Goal: Information Seeking & Learning: Check status

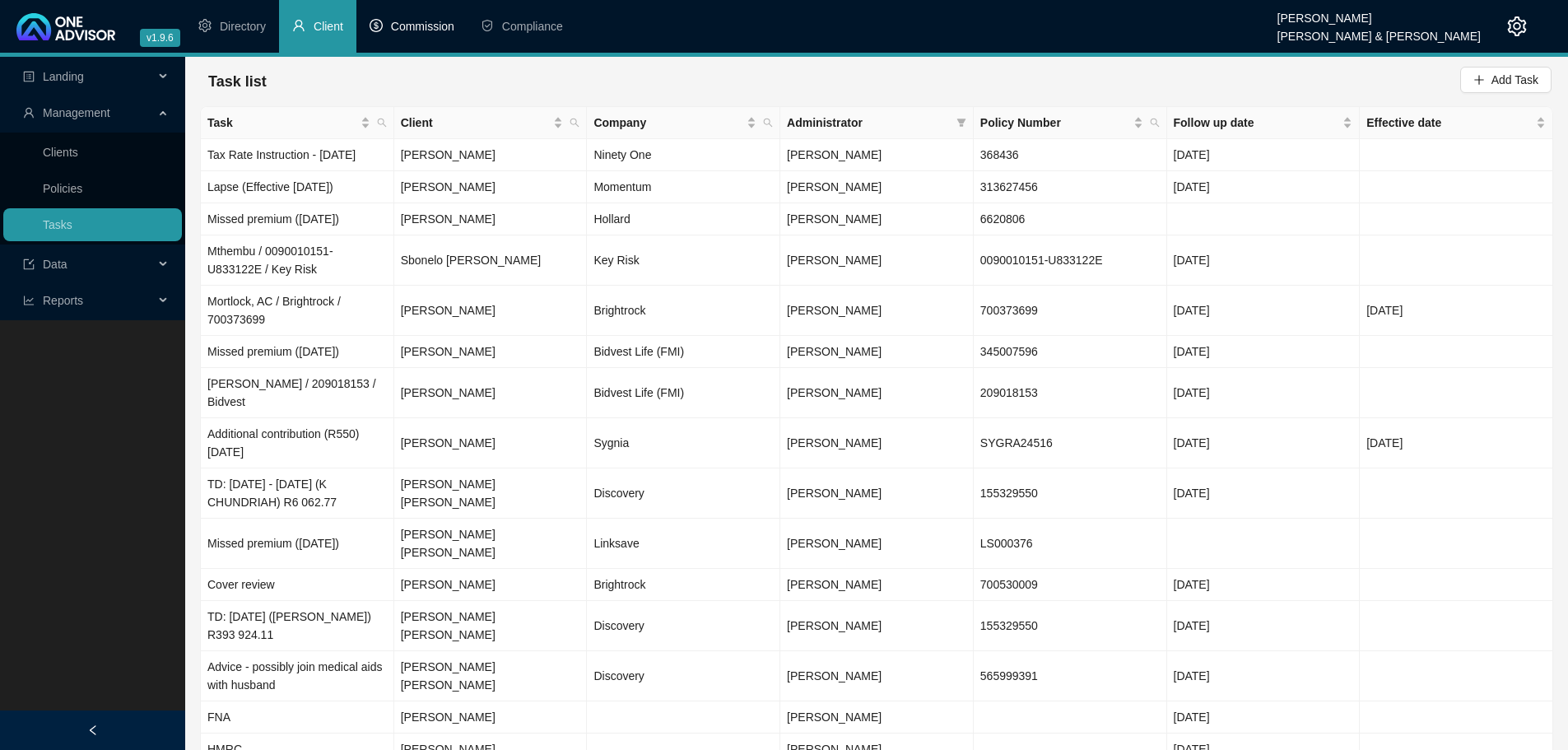
click at [422, 27] on span "Commission" at bounding box center [423, 26] width 63 height 13
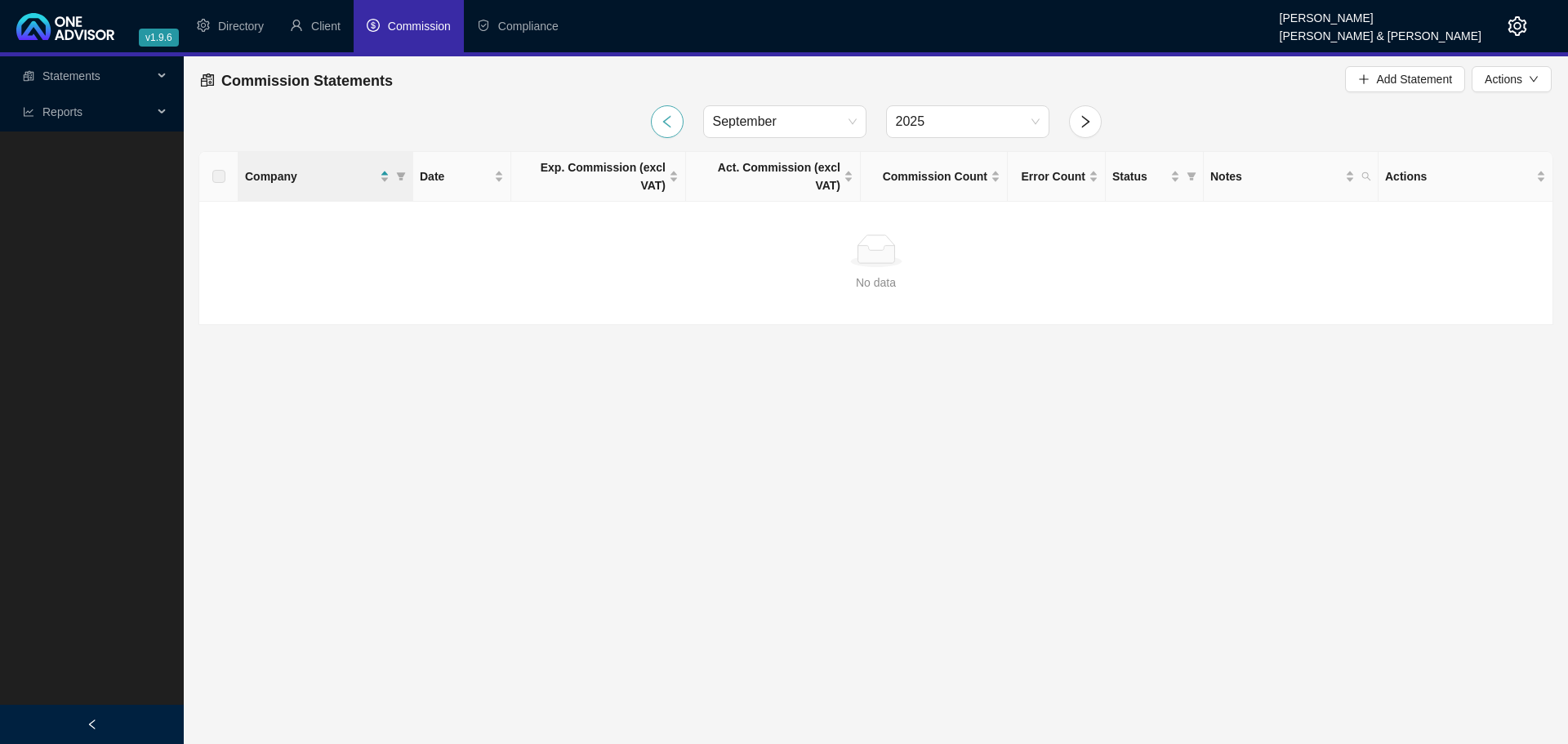
click at [661, 120] on icon "left" at bounding box center [667, 121] width 14 height 14
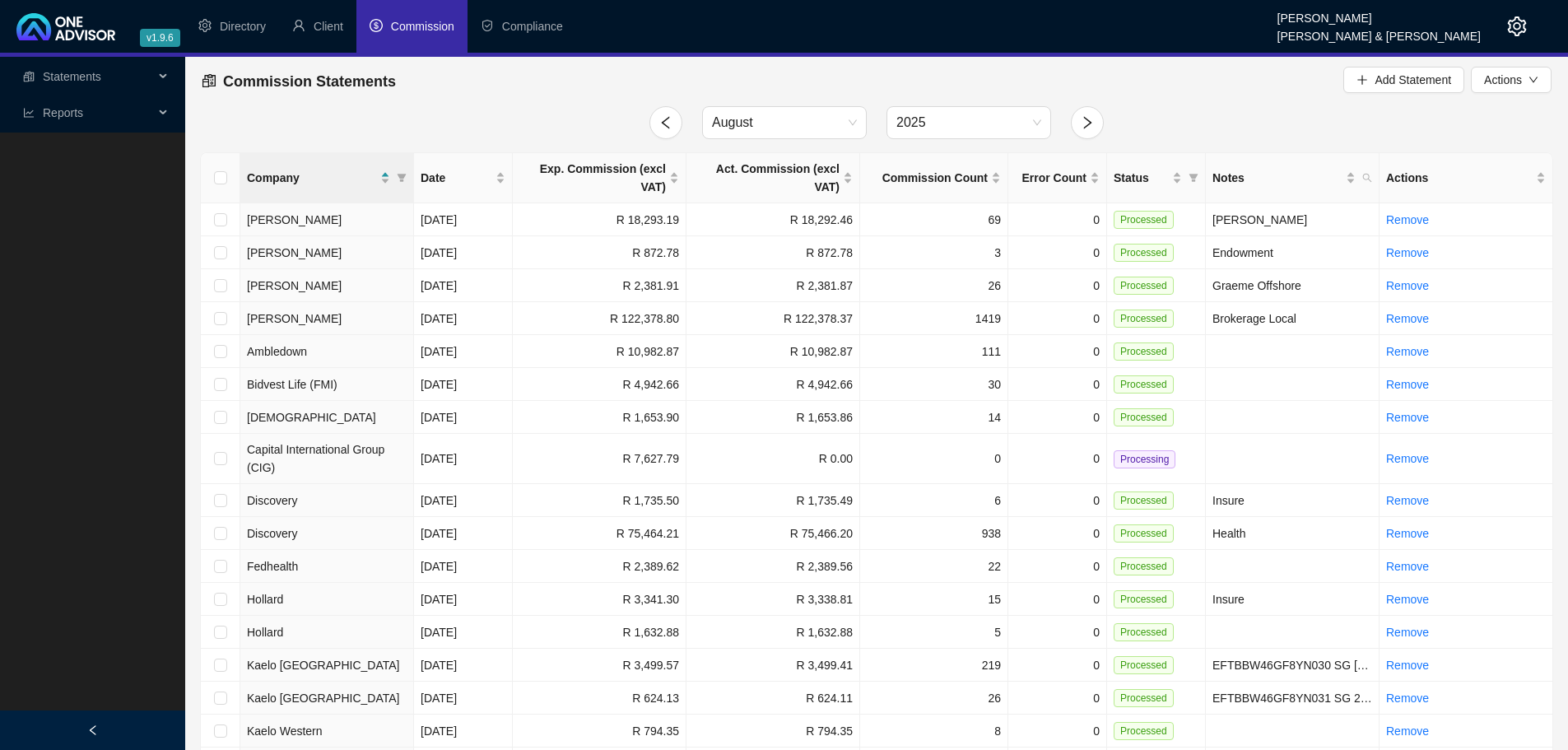
click at [127, 112] on span "Reports" at bounding box center [89, 112] width 131 height 33
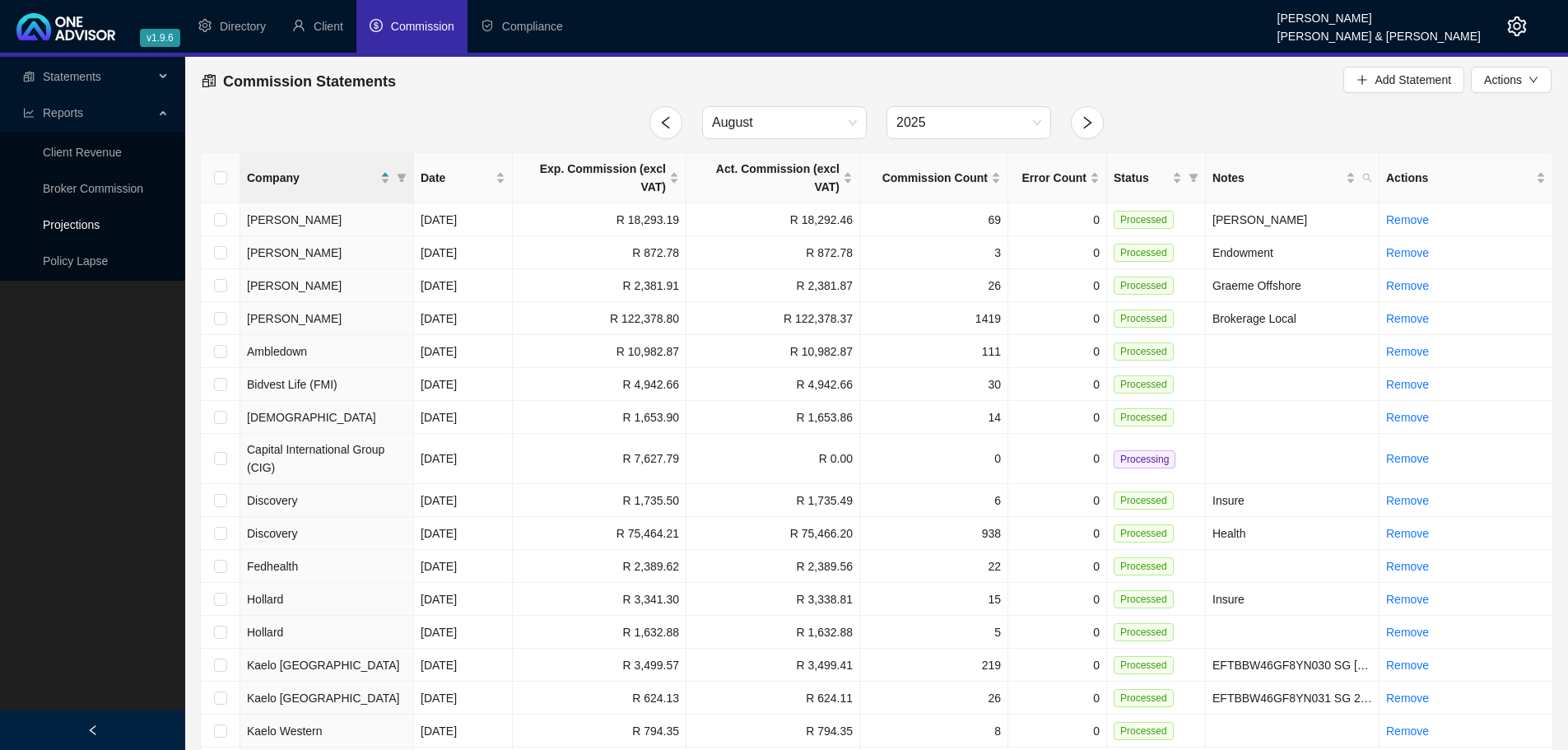
click at [92, 223] on link "Projections" at bounding box center [71, 225] width 57 height 13
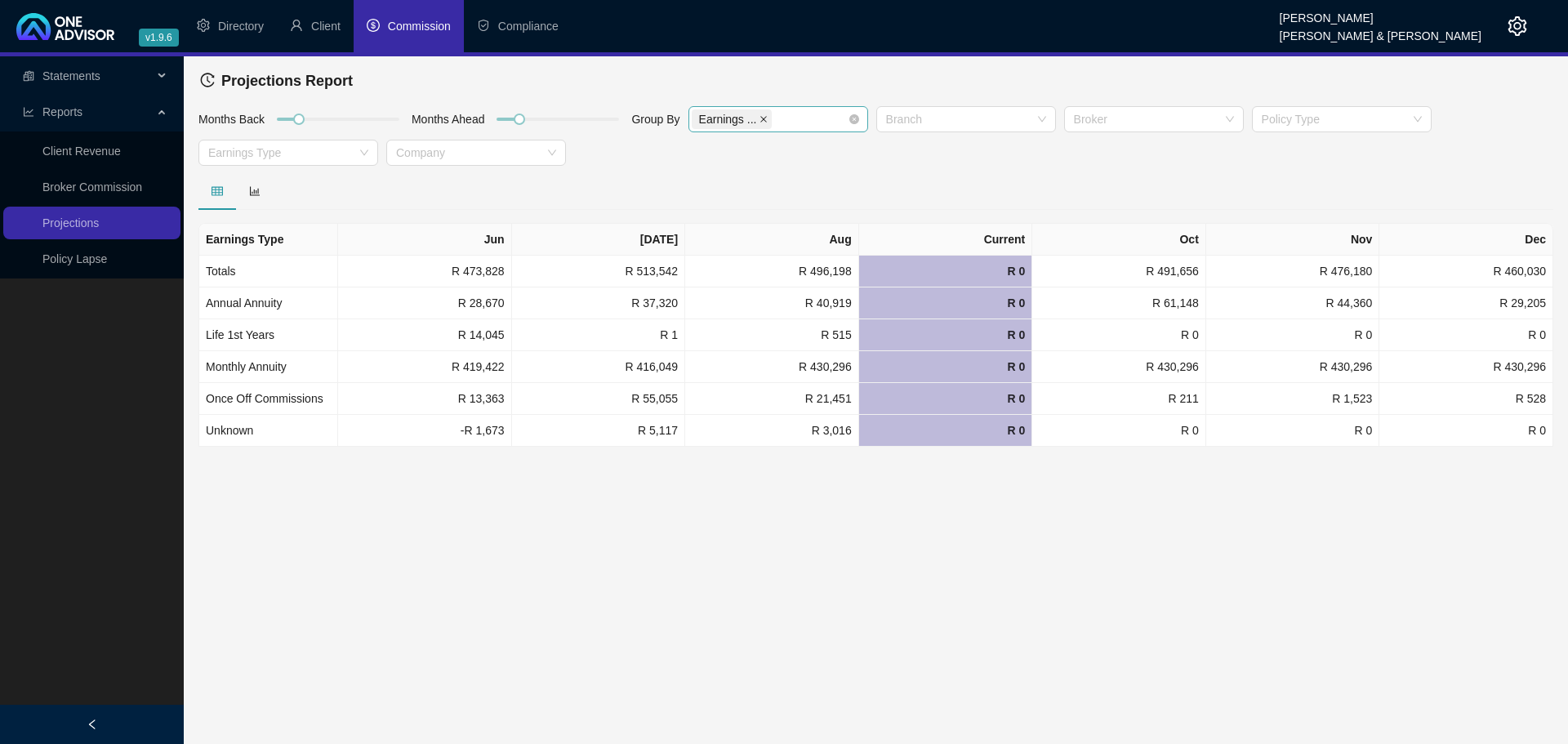
click at [759, 118] on icon "close" at bounding box center [763, 119] width 8 height 8
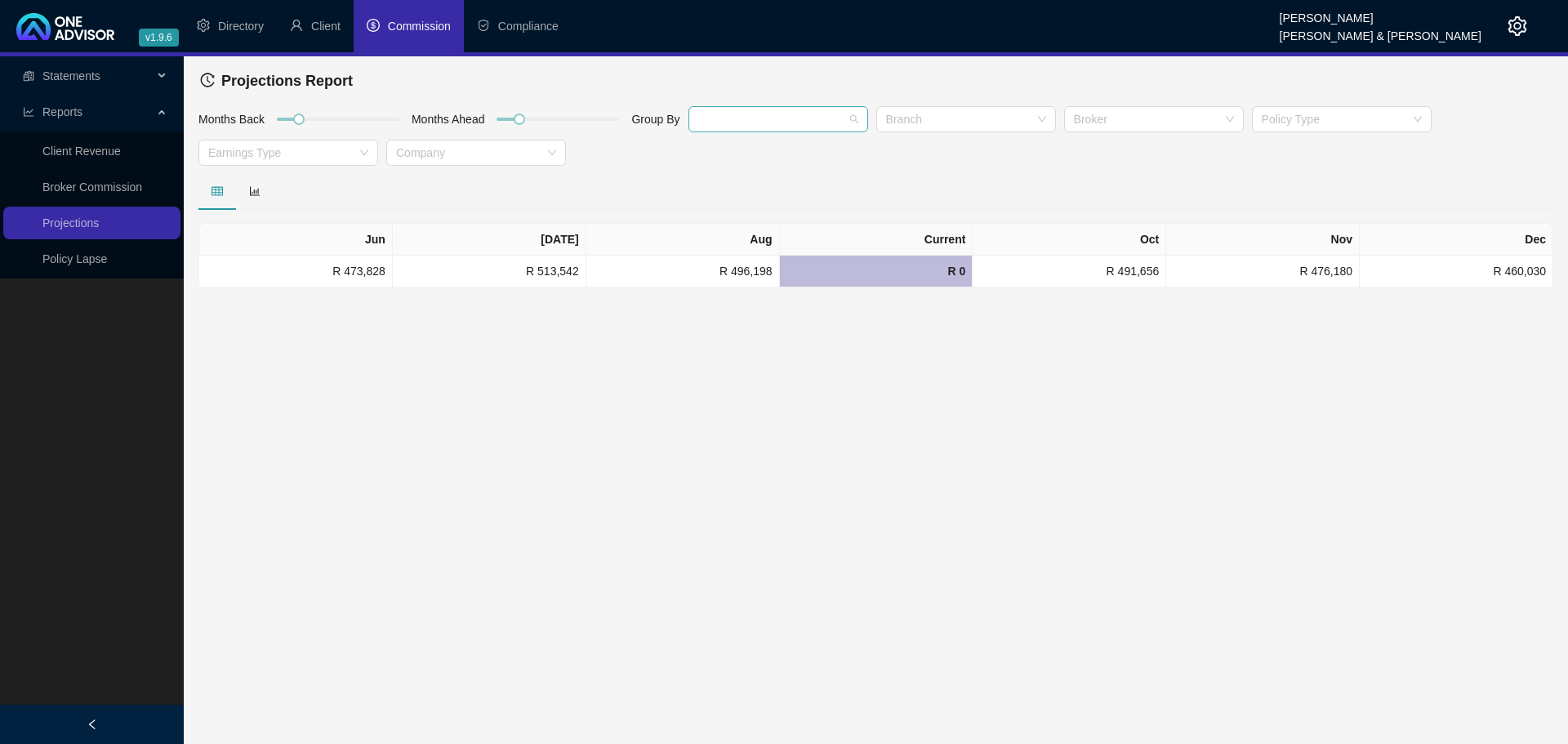
click at [755, 118] on div at bounding box center [769, 120] width 156 height 12
click at [747, 207] on div "Company" at bounding box center [776, 204] width 153 height 18
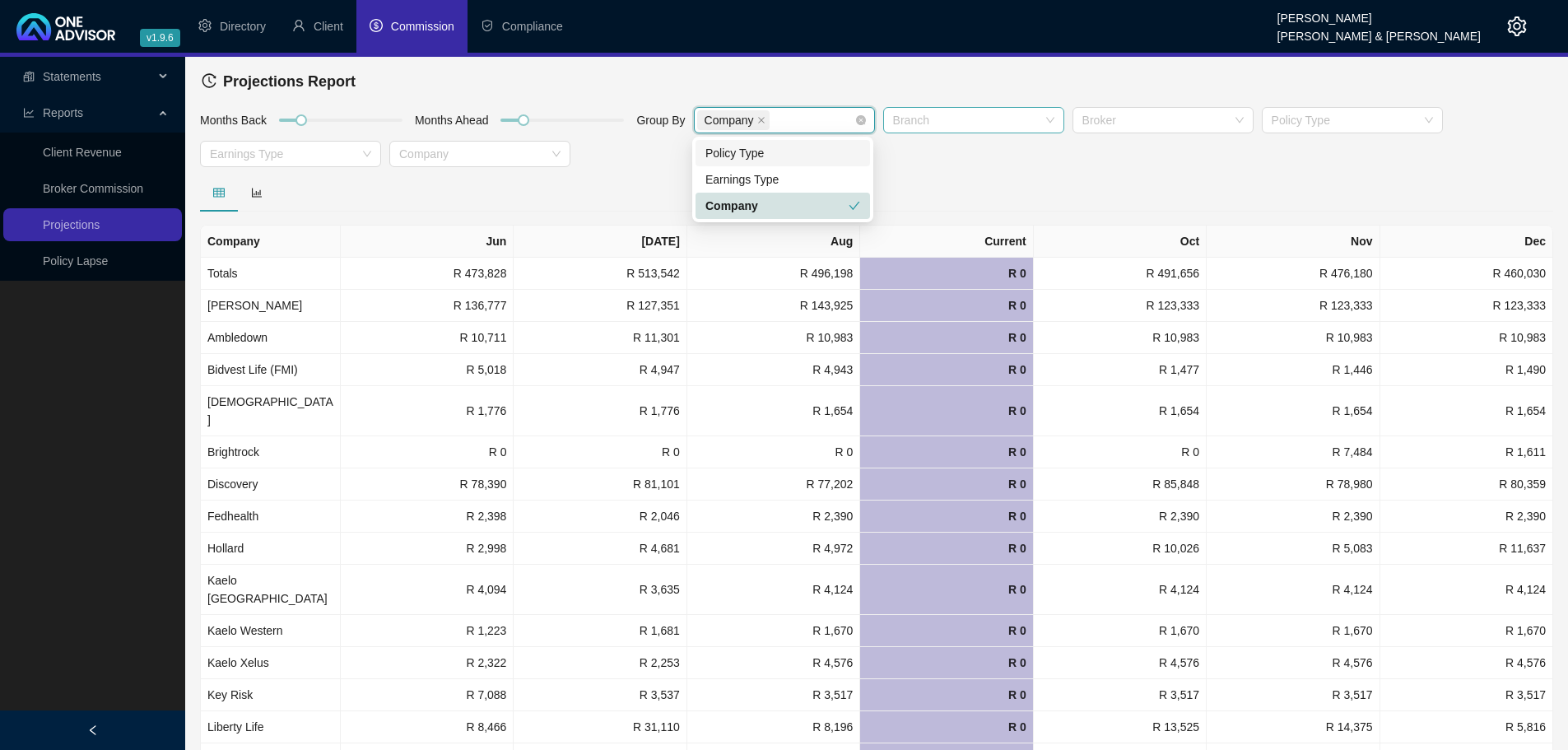
click at [989, 121] on div at bounding box center [965, 121] width 157 height 13
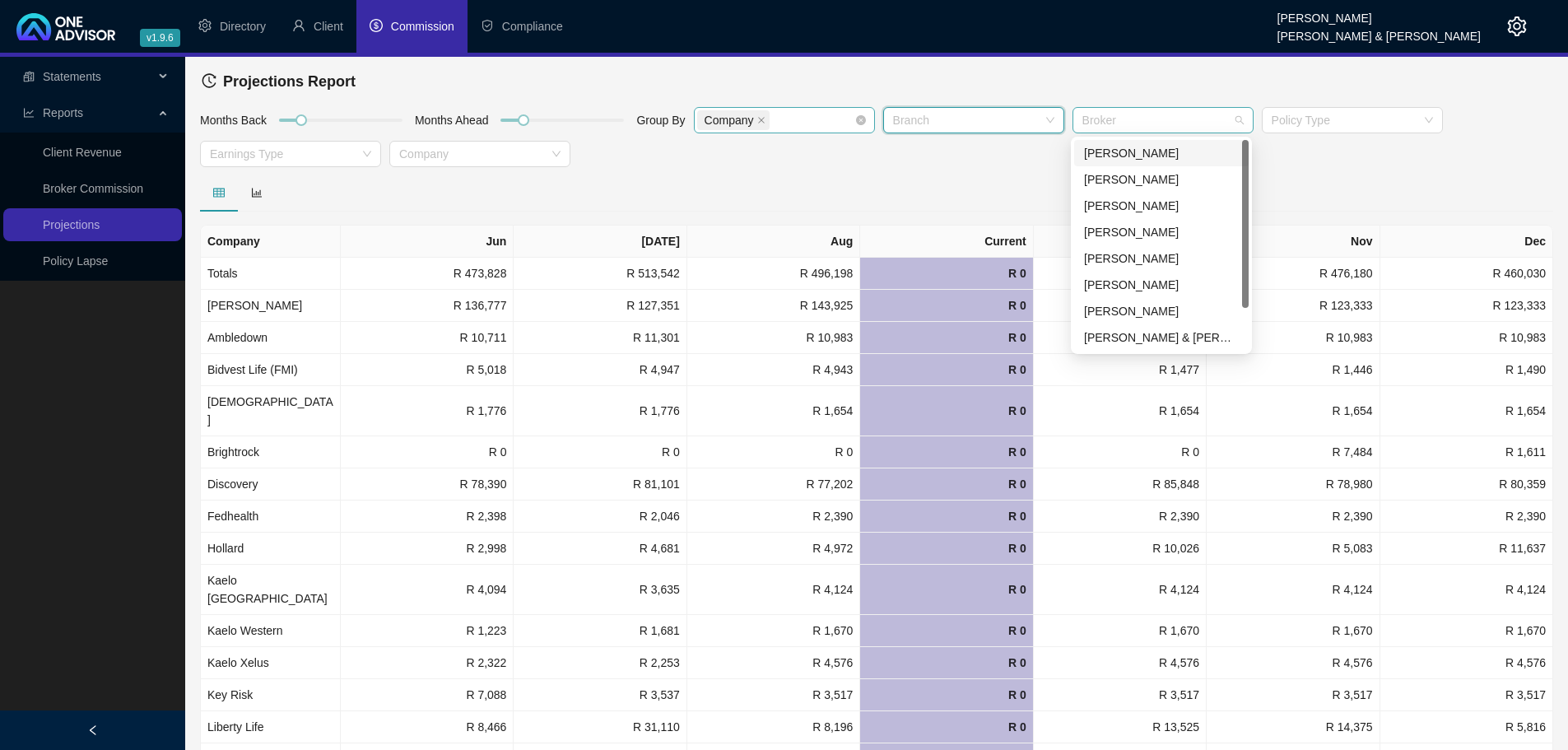
click at [1114, 121] on div at bounding box center [1154, 121] width 157 height 13
click at [963, 114] on div at bounding box center [965, 121] width 157 height 13
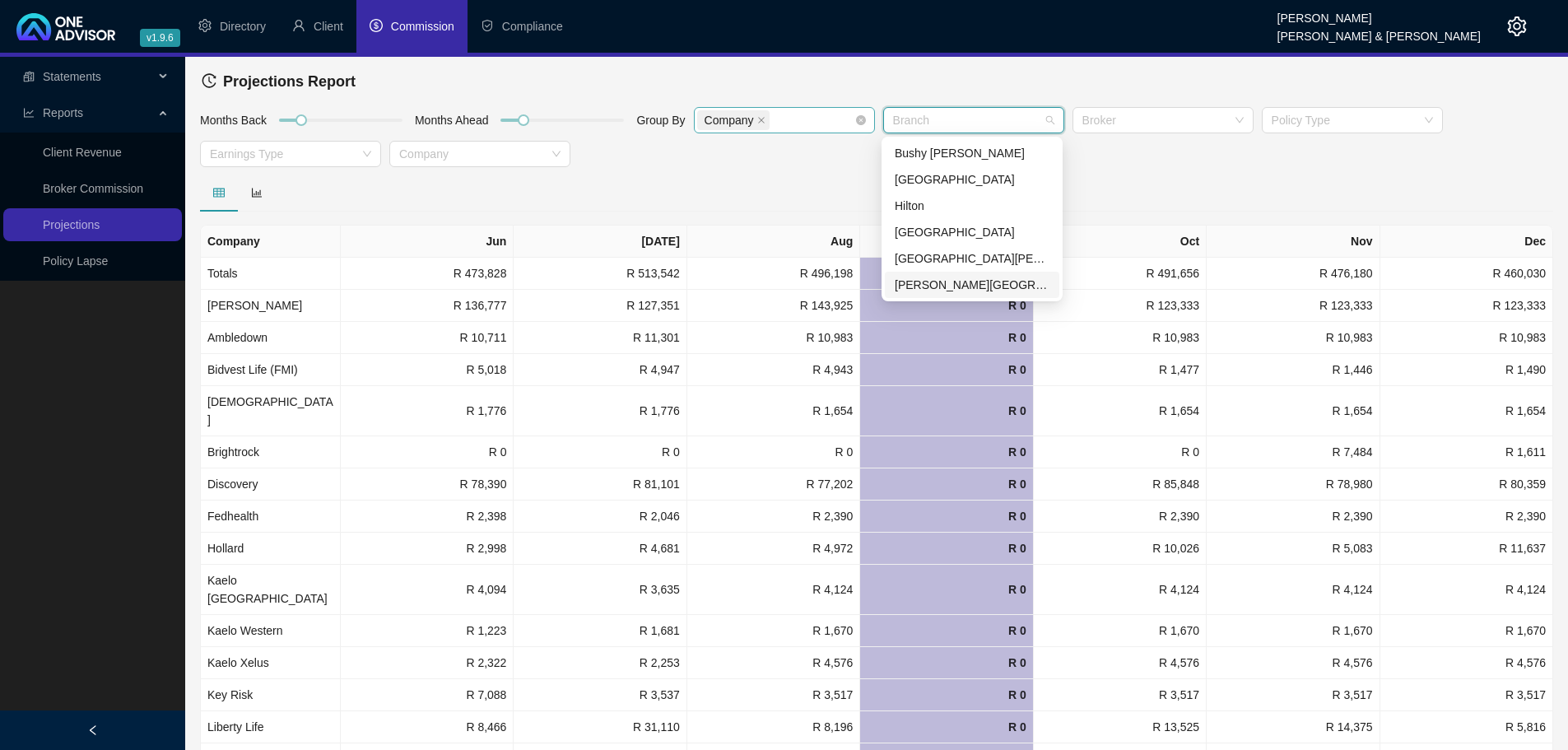
click at [933, 281] on div "[PERSON_NAME][GEOGRAPHIC_DATA]" at bounding box center [972, 285] width 155 height 18
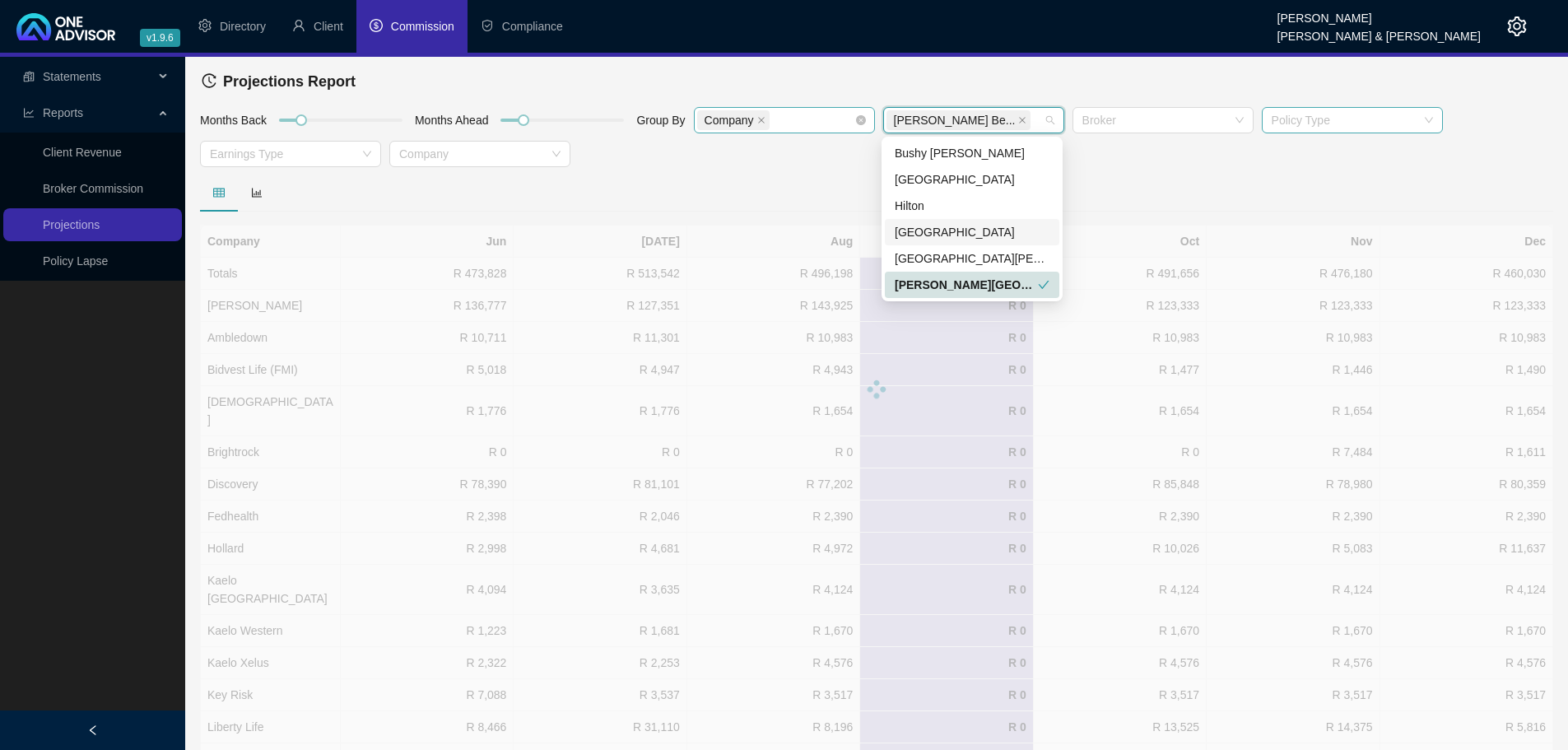
click at [1349, 121] on div at bounding box center [1344, 121] width 157 height 13
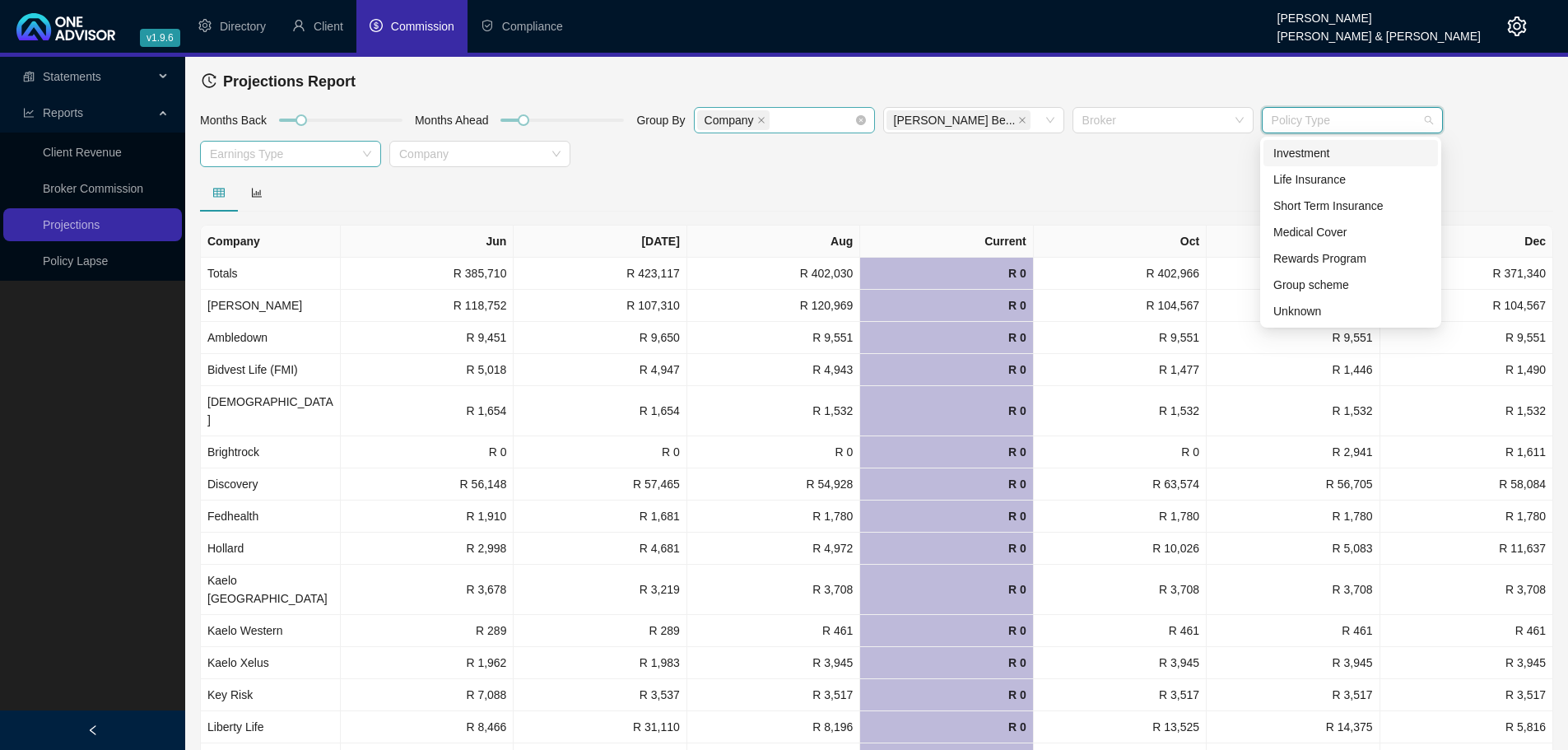
click at [266, 149] on div at bounding box center [282, 155] width 157 height 13
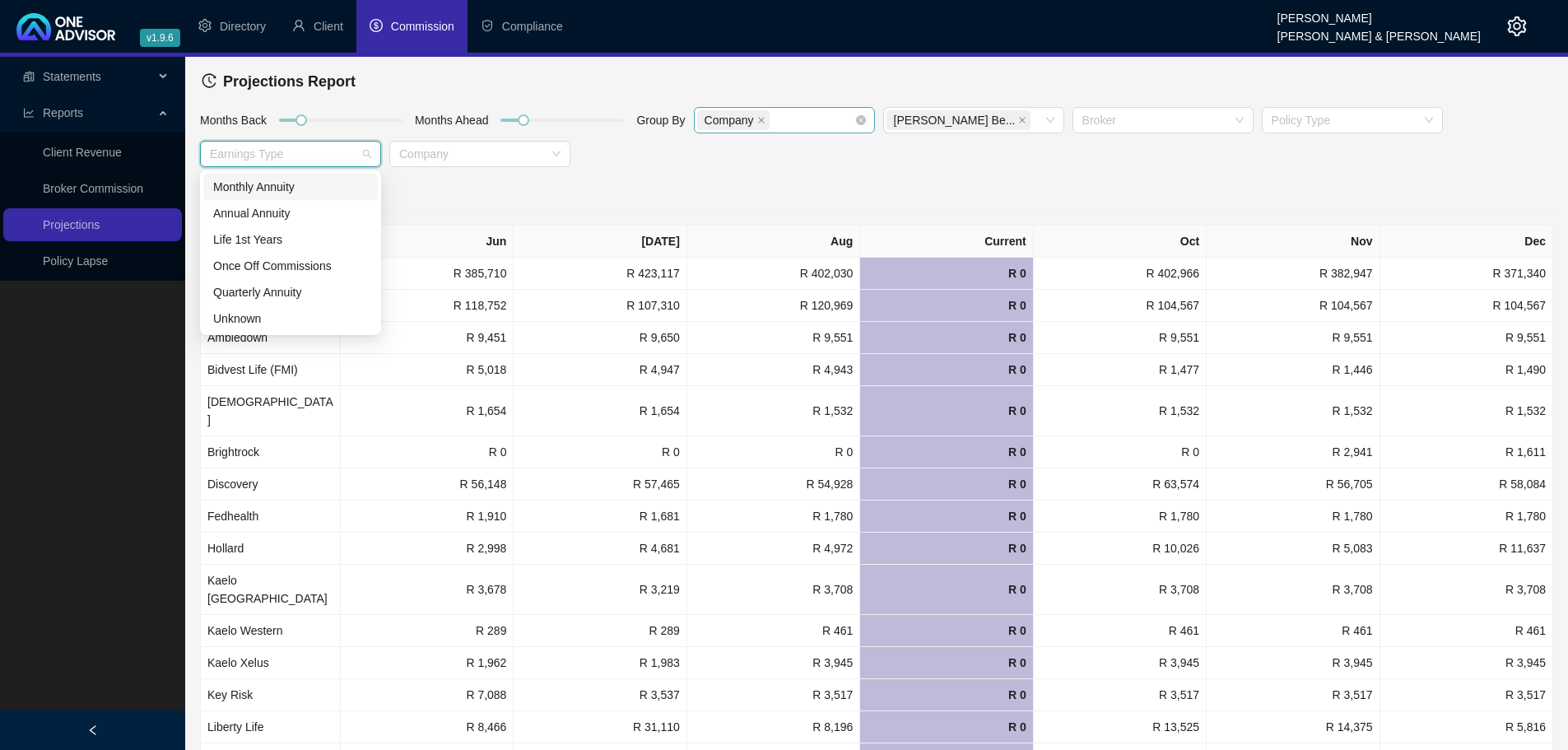
click at [270, 179] on div "Monthly Annuity" at bounding box center [291, 187] width 155 height 18
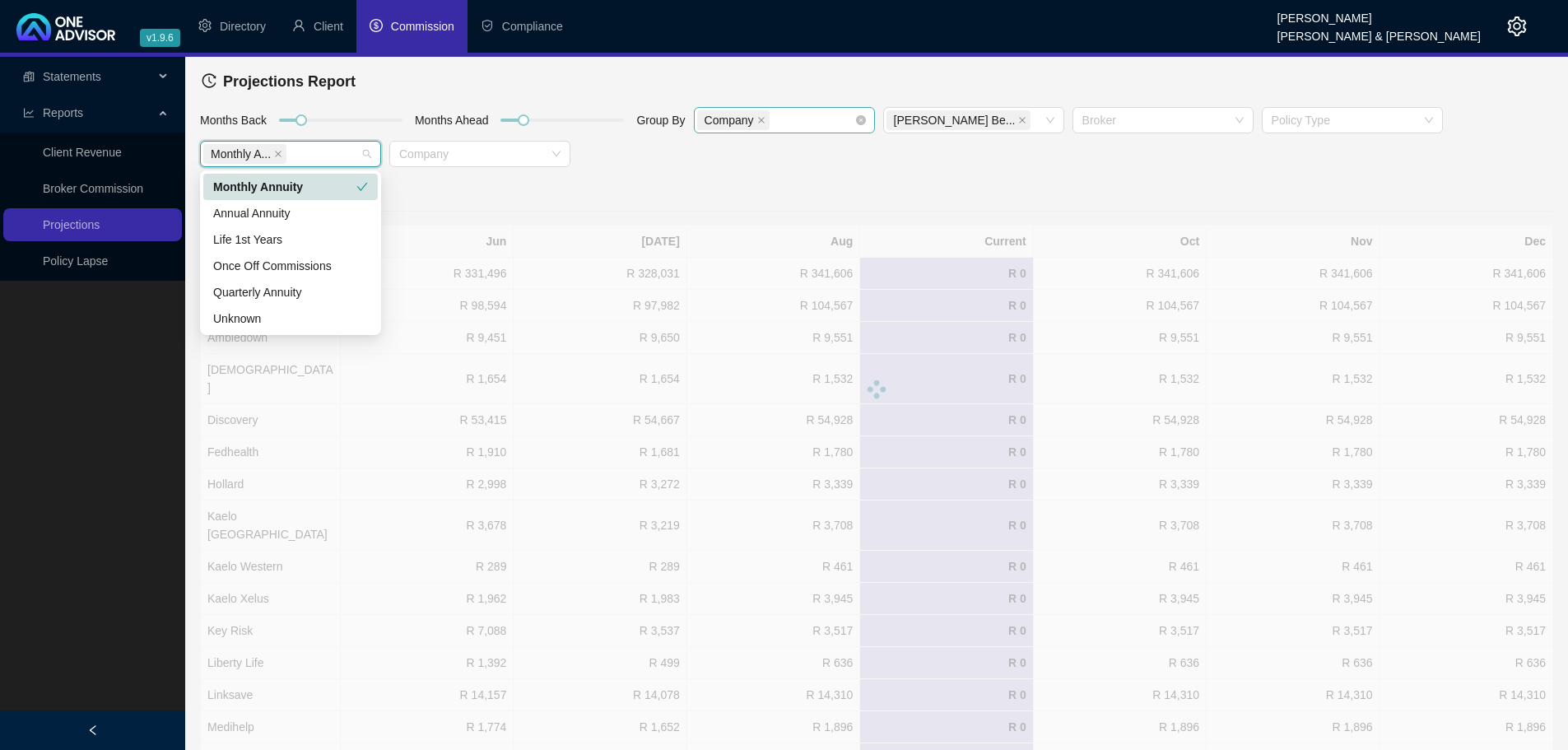
click at [733, 197] on div at bounding box center [876, 192] width 1353 height 38
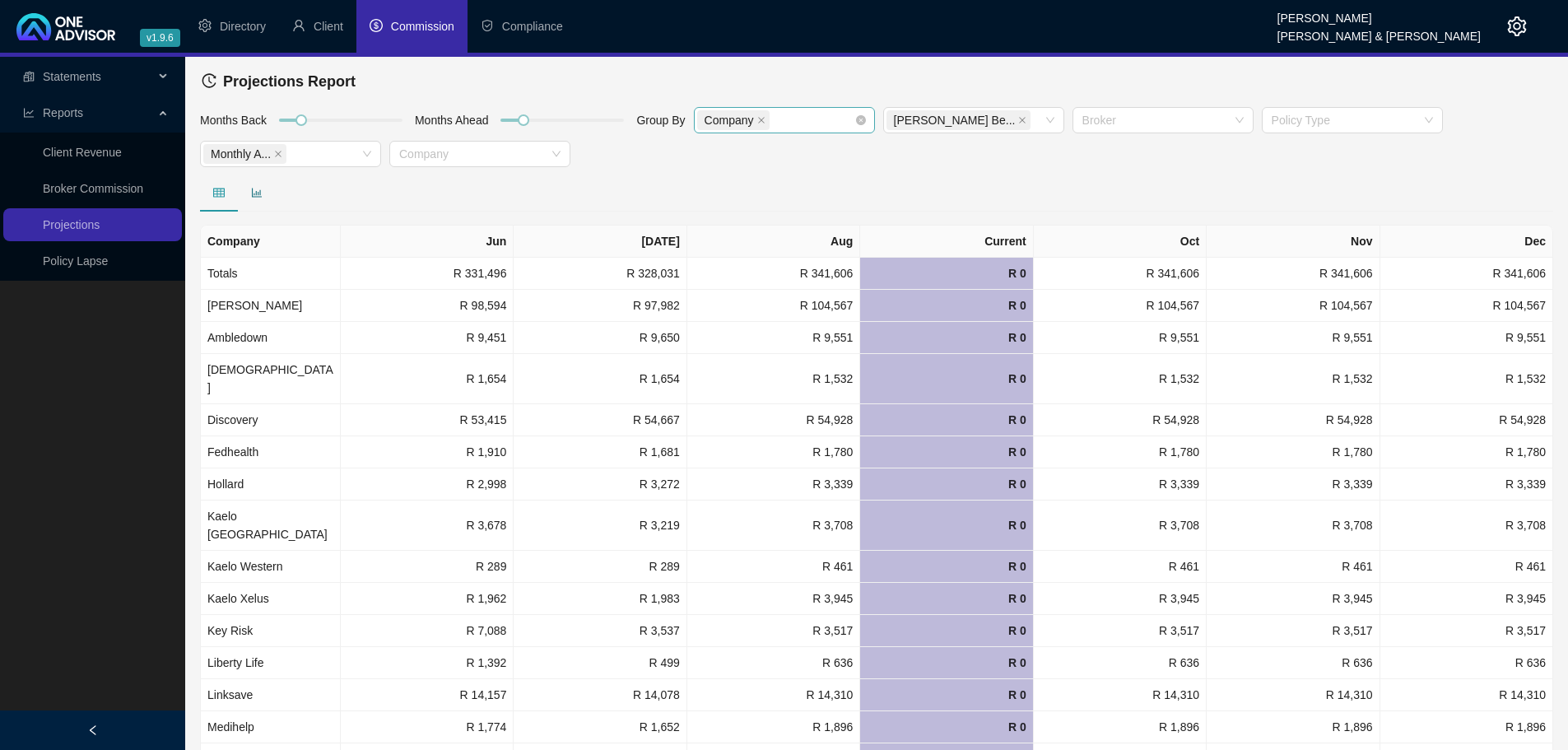
click at [254, 192] on icon "bar-chart" at bounding box center [256, 192] width 12 height 12
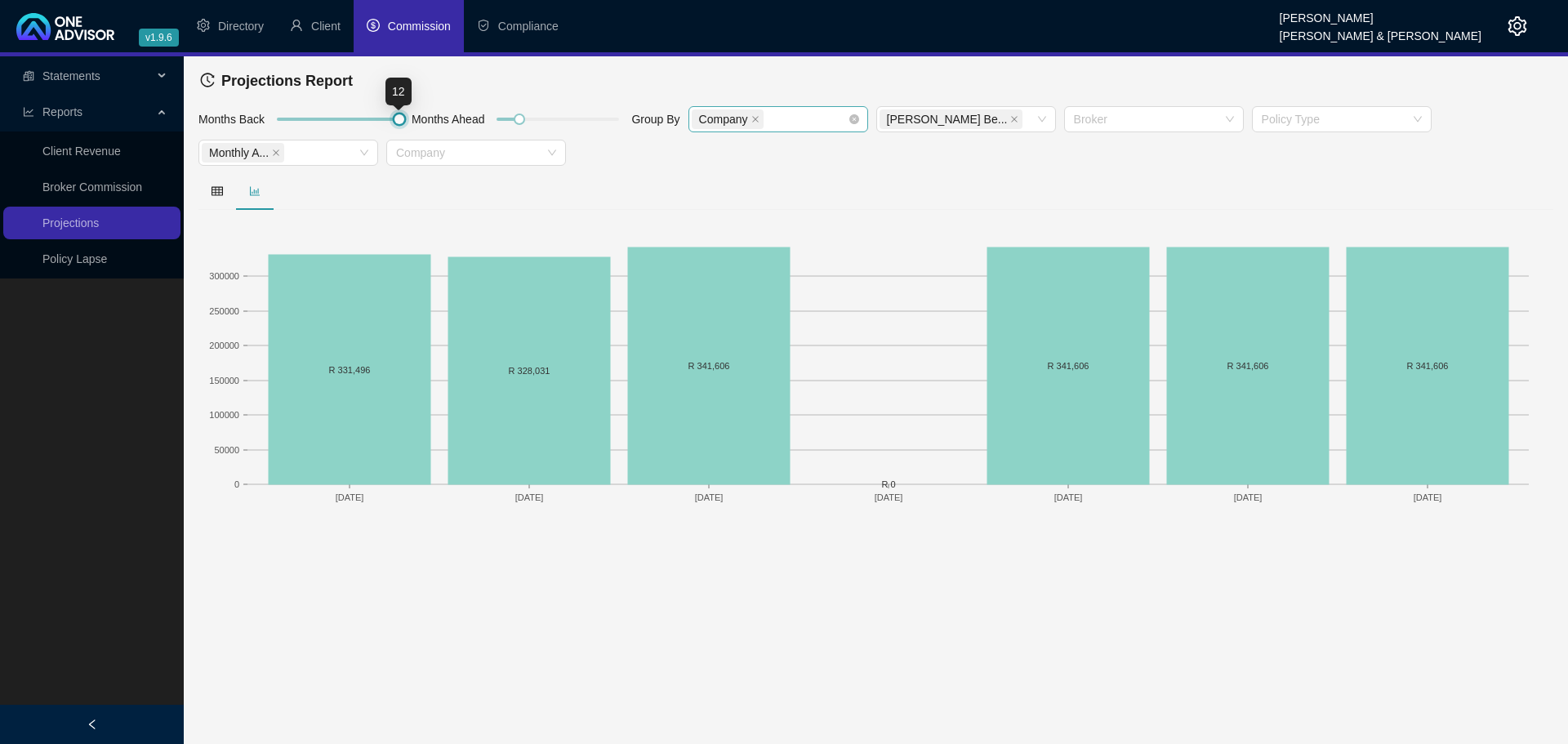
drag, startPoint x: 295, startPoint y: 118, endPoint x: 472, endPoint y: 118, distance: 177.0
click at [472, 118] on div "Months Back Months Ahead Group By Company [PERSON_NAME] Be... Broker Policy Typ…" at bounding box center [875, 138] width 1363 height 67
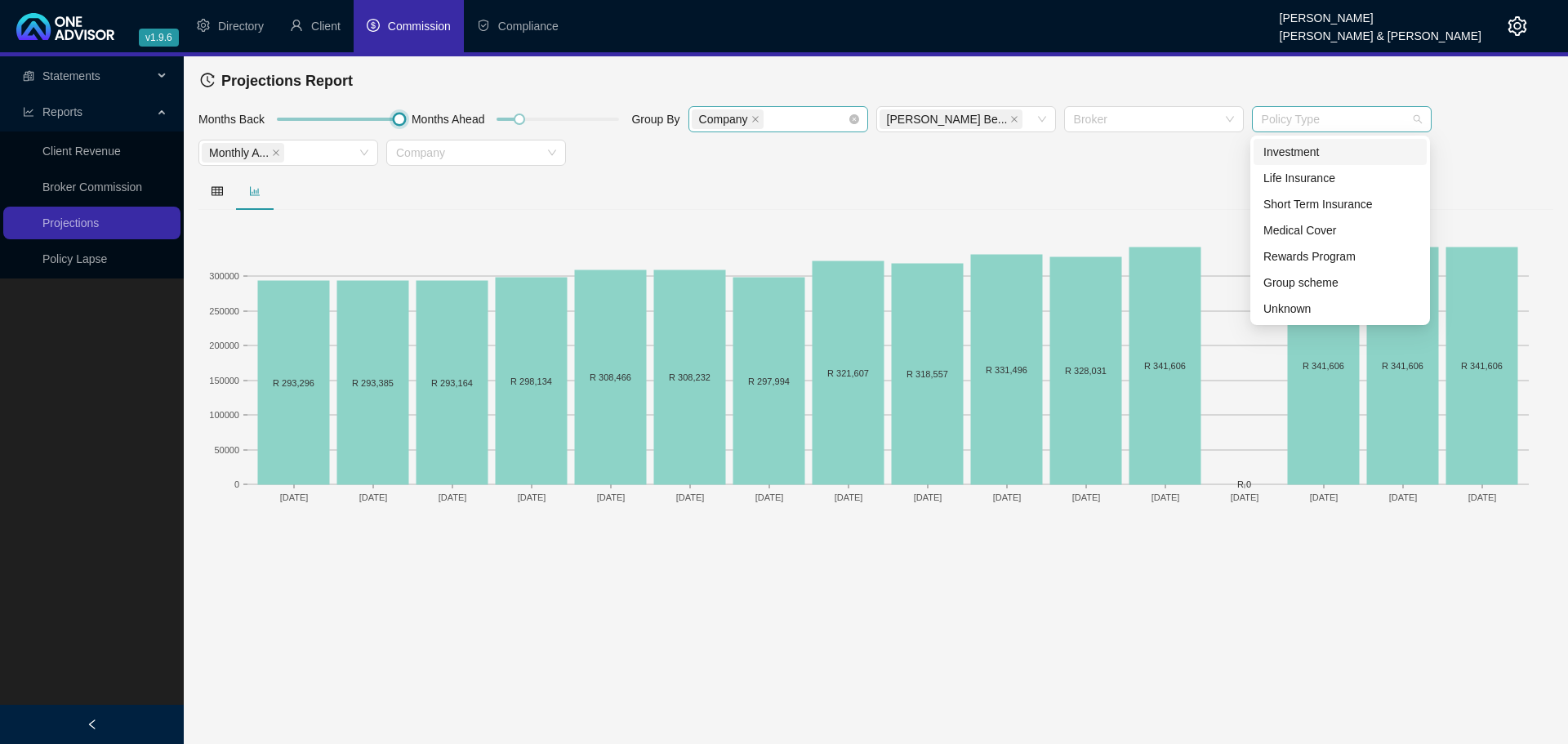
click at [1340, 118] on div at bounding box center [1333, 120] width 156 height 12
click at [1327, 226] on div "Medical Cover" at bounding box center [1340, 230] width 153 height 18
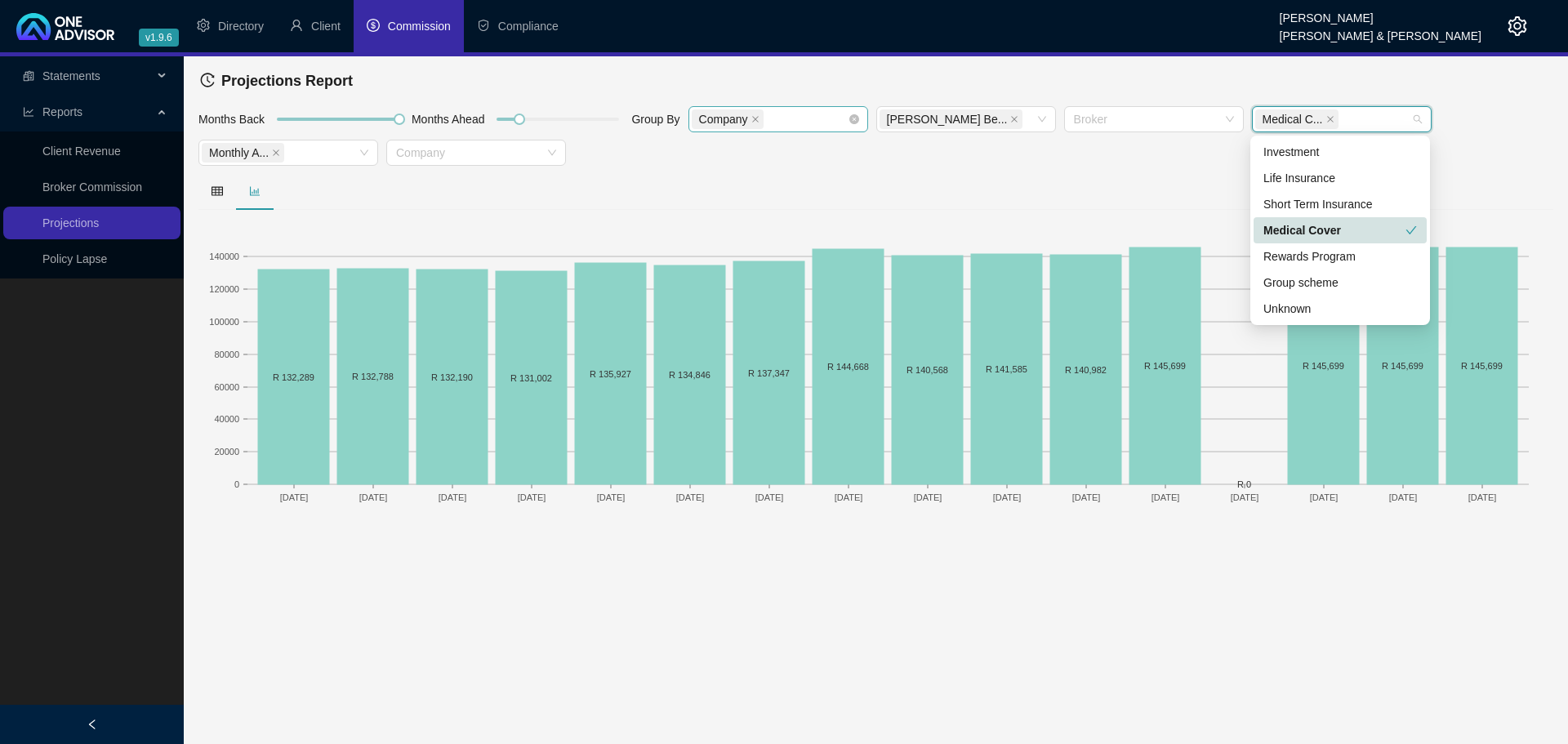
click at [1327, 226] on div "Medical Cover" at bounding box center [1334, 230] width 142 height 18
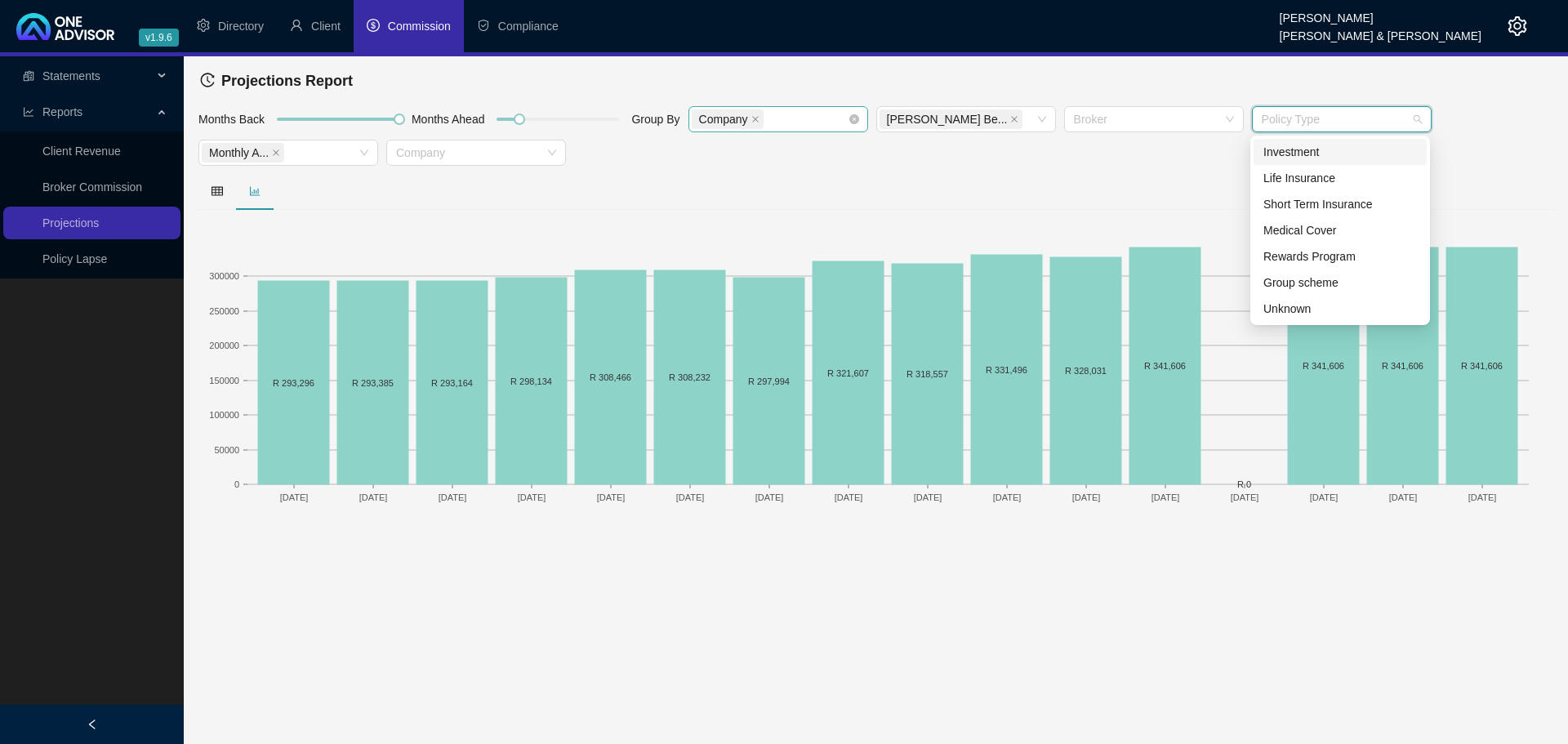
click at [1320, 145] on div "Investment" at bounding box center [1340, 152] width 153 height 18
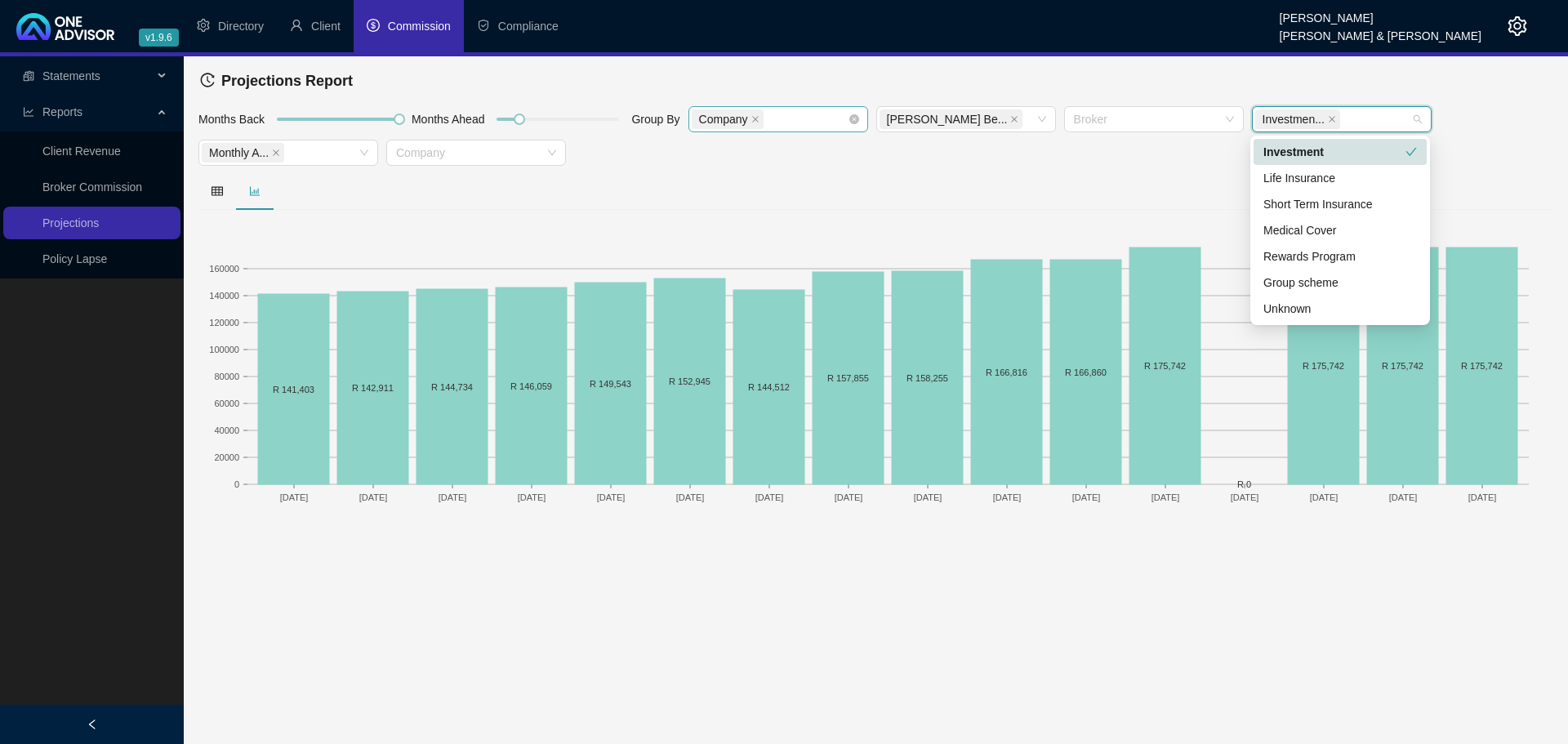
click at [1320, 145] on div "Investment" at bounding box center [1334, 152] width 142 height 18
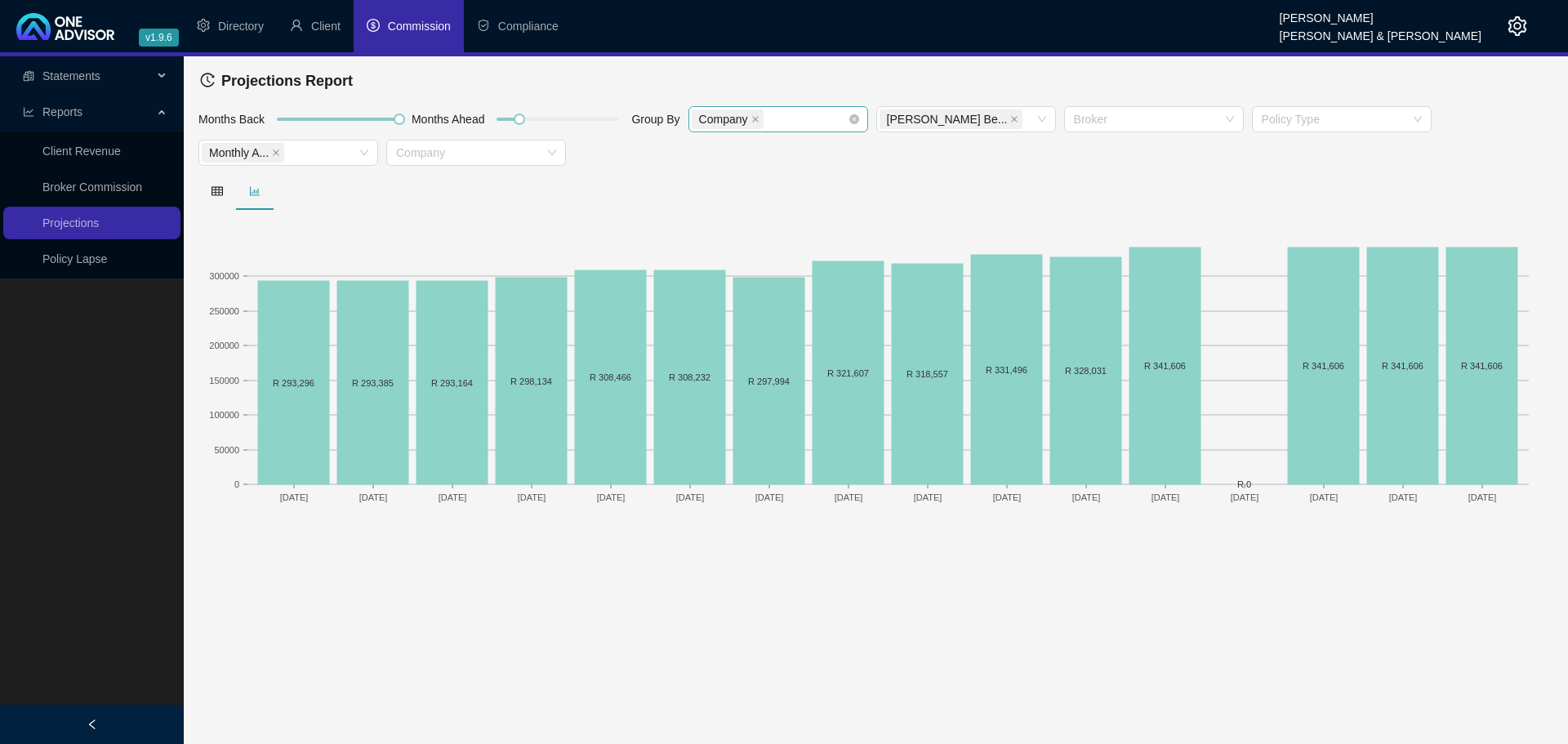
click at [1006, 197] on div at bounding box center [875, 191] width 1355 height 37
click at [275, 149] on icon "close" at bounding box center [276, 153] width 8 height 8
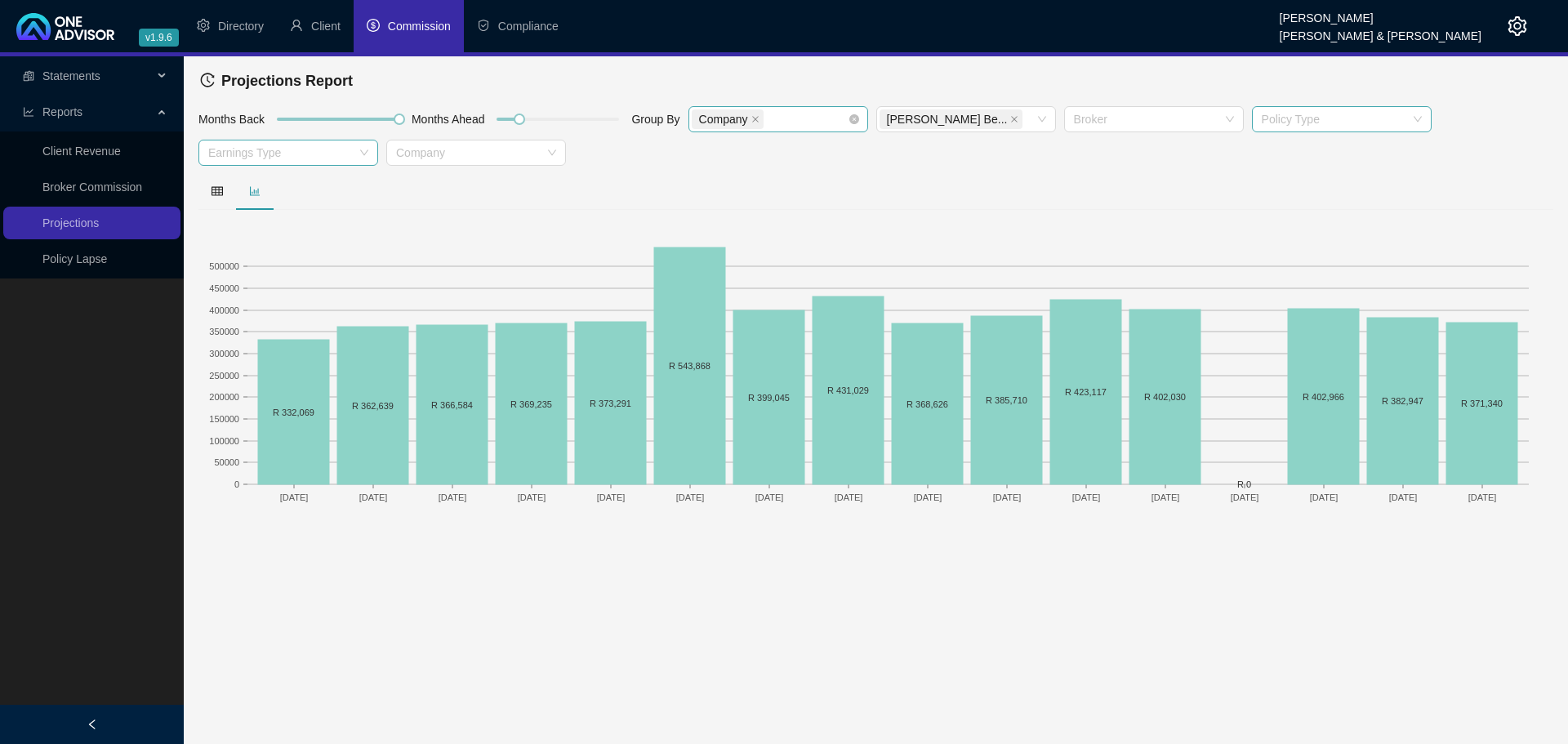
click at [1293, 110] on div "Policy Type" at bounding box center [1341, 119] width 179 height 26
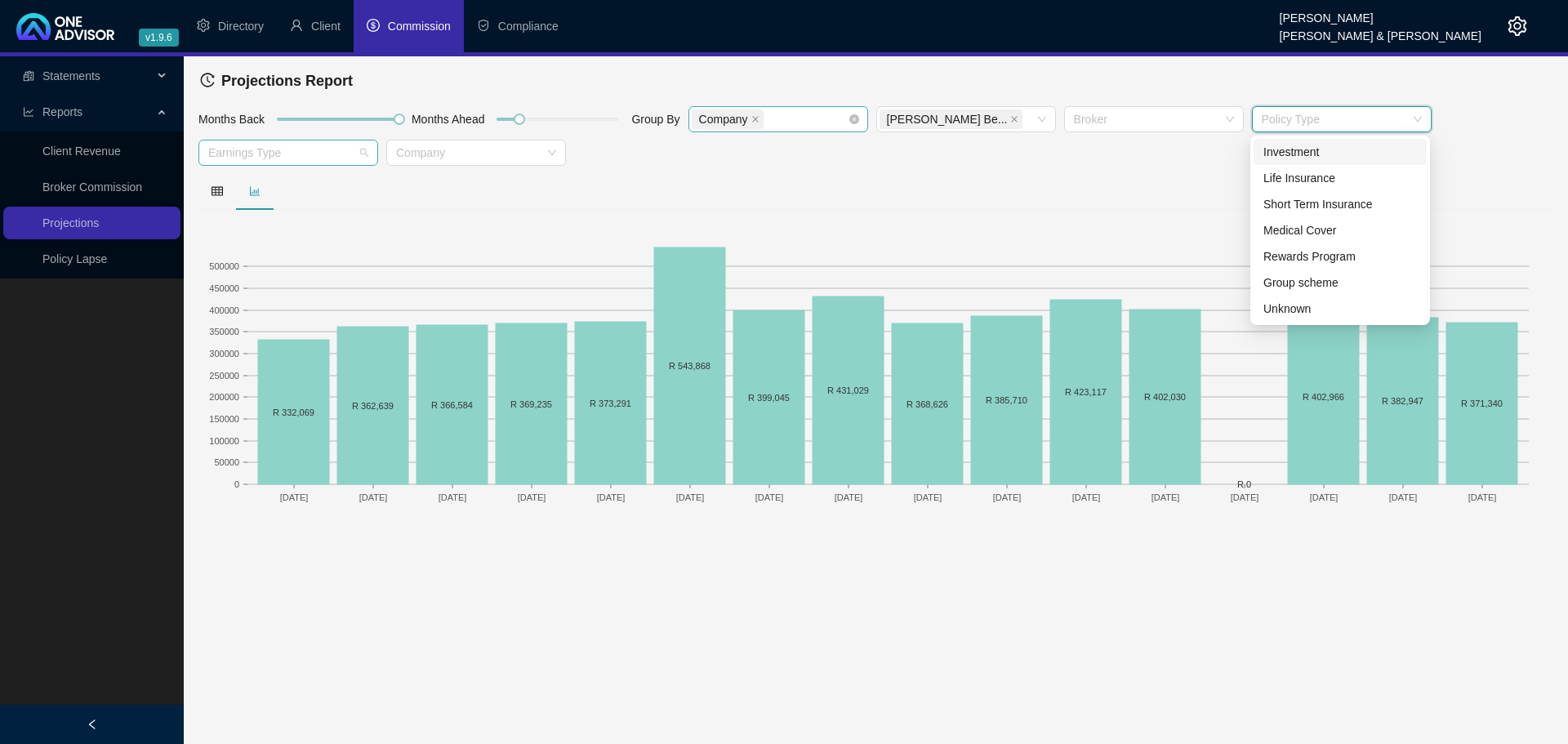
click at [294, 151] on div at bounding box center [279, 153] width 156 height 12
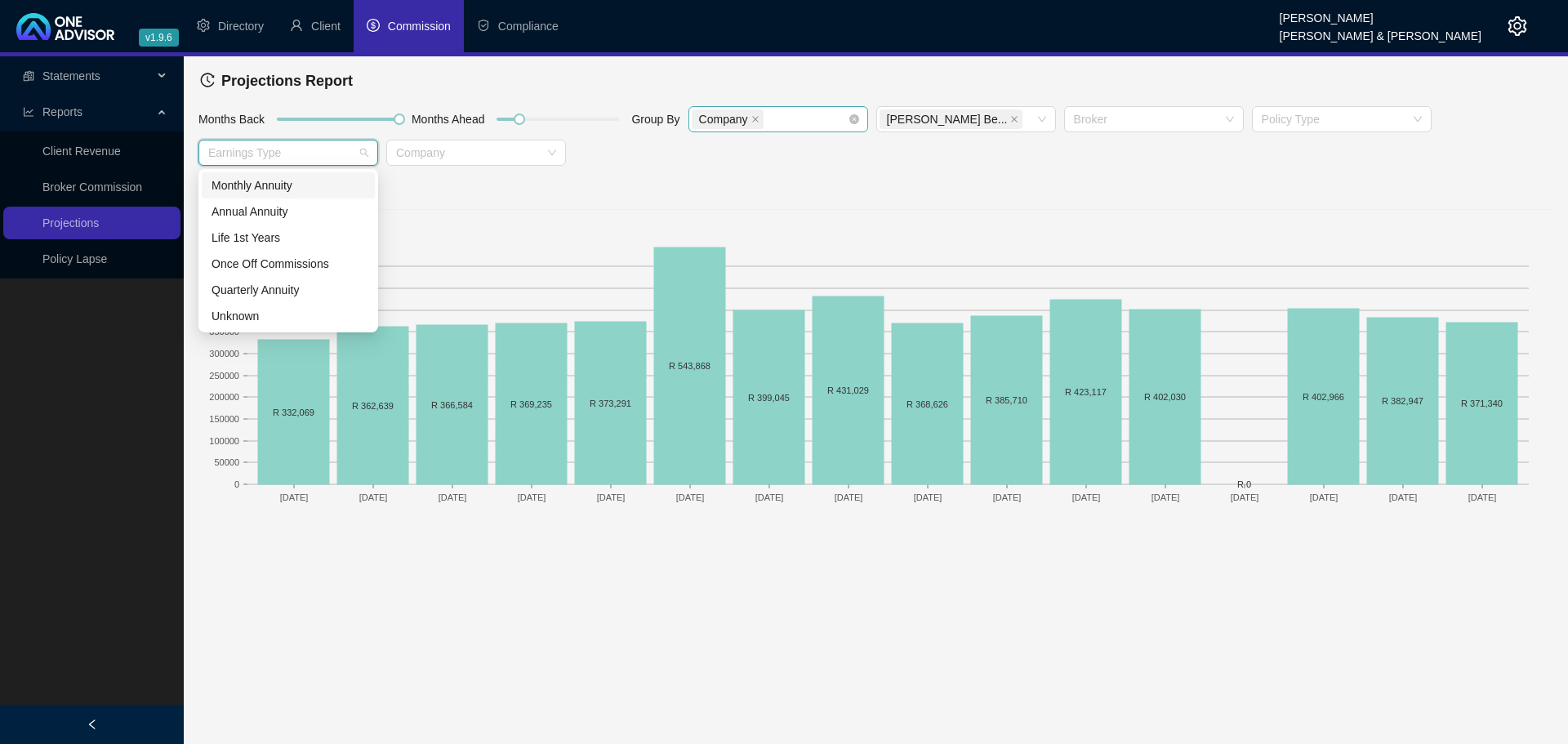
click at [284, 184] on div "Monthly Annuity" at bounding box center [288, 186] width 153 height 18
